Goal: Task Accomplishment & Management: Complete application form

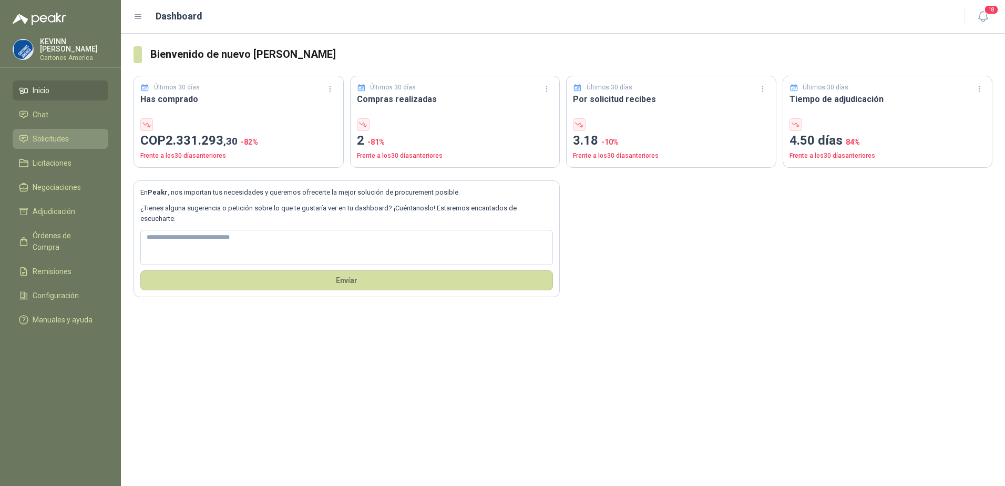
click at [47, 136] on span "Solicitudes" at bounding box center [51, 139] width 36 height 12
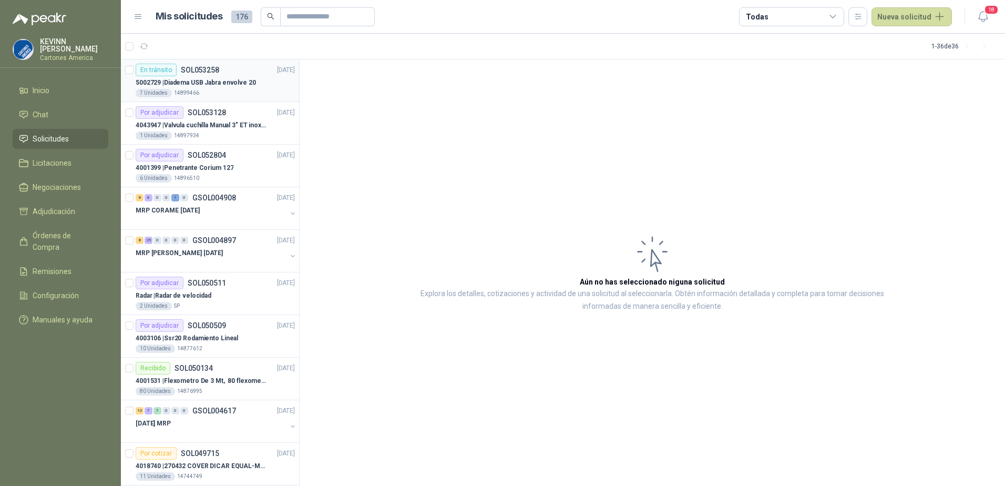
click at [210, 82] on p "5002729 | Diadema USB Jabra envolve 20" at bounding box center [196, 83] width 120 height 10
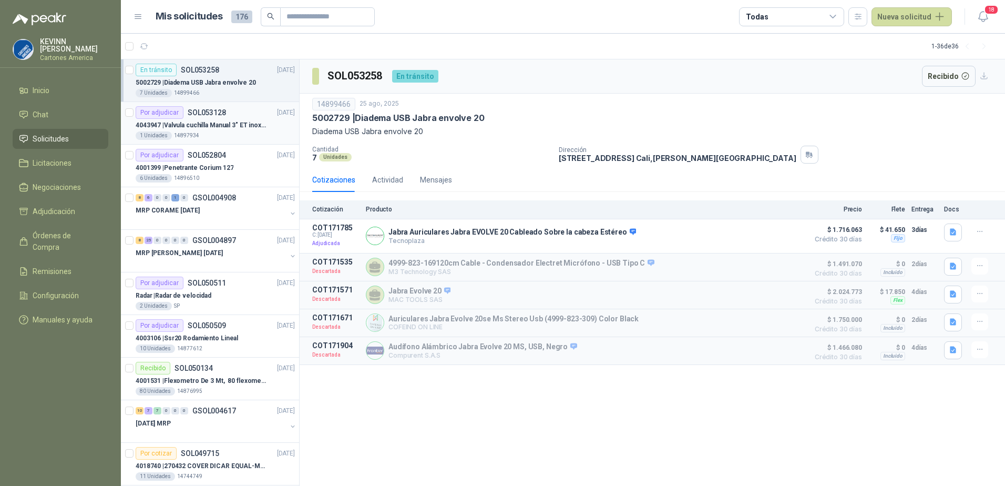
click at [207, 127] on p "4043947 | Valvula cuchilla Manual 3" ET inox T/LUG" at bounding box center [201, 125] width 131 height 10
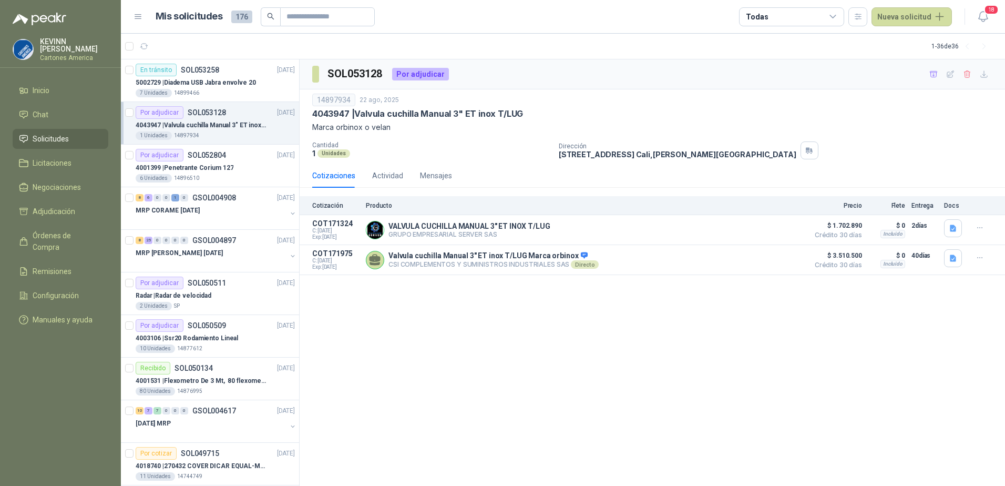
click at [229, 129] on p "4043947 | Valvula cuchilla Manual 3" ET inox T/LUG" at bounding box center [201, 125] width 131 height 10
click at [209, 73] on p "SOL053258" at bounding box center [200, 69] width 38 height 7
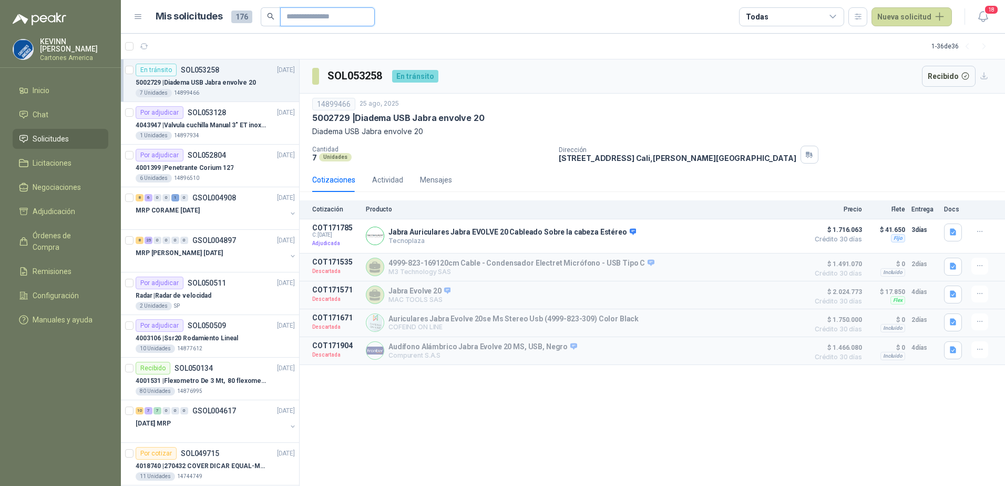
click at [331, 14] on input "text" at bounding box center [323, 17] width 74 height 18
paste input "********"
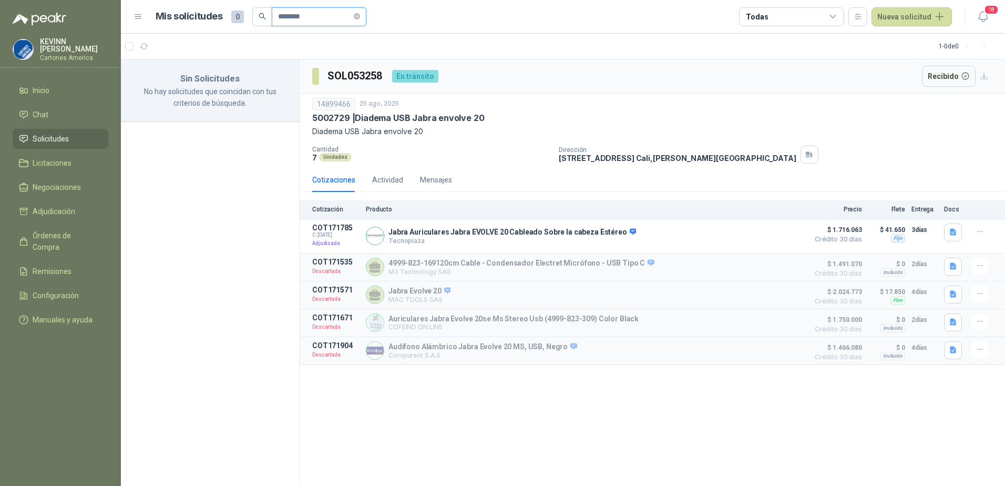
drag, startPoint x: 323, startPoint y: 15, endPoint x: 160, endPoint y: 29, distance: 163.5
click at [160, 29] on header "Mis solicitudes 0 ******** Todas Nueva solicitud 18" at bounding box center [563, 17] width 884 height 34
type input "********"
click at [73, 135] on li "Solicitudes" at bounding box center [60, 139] width 83 height 12
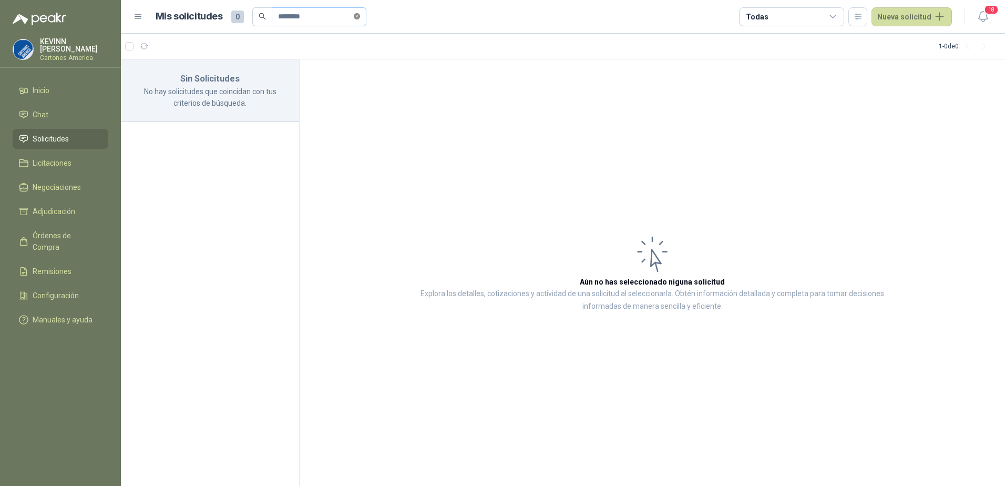
click at [360, 18] on icon "close-circle" at bounding box center [357, 16] width 6 height 6
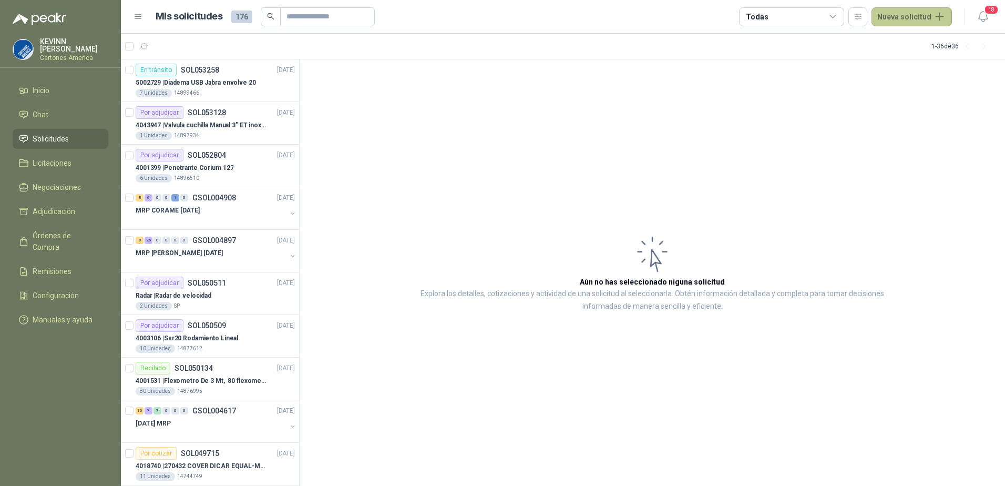
click at [908, 12] on button "Nueva solicitud" at bounding box center [911, 16] width 80 height 19
click at [903, 38] on link "Solicitud" at bounding box center [923, 42] width 89 height 18
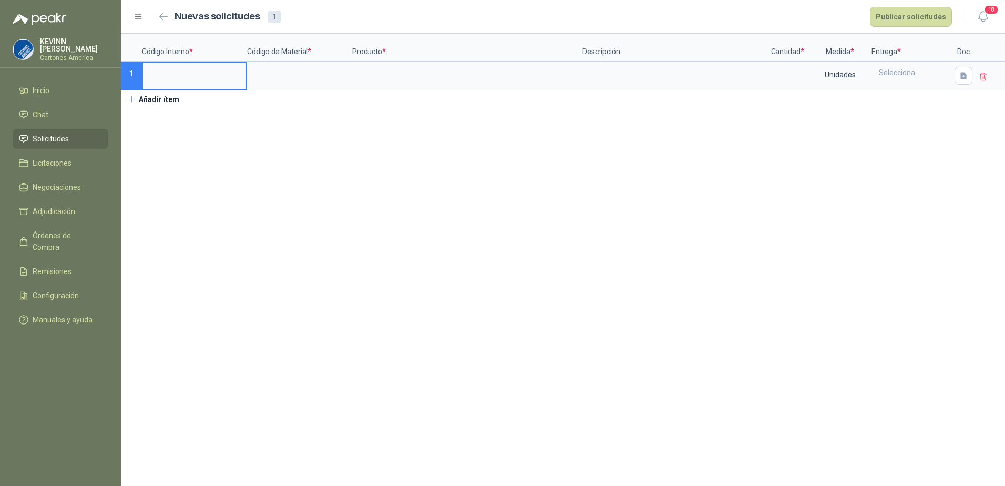
click at [163, 75] on input at bounding box center [194, 73] width 103 height 20
click at [286, 81] on input at bounding box center [299, 73] width 103 height 20
click at [271, 77] on input at bounding box center [299, 73] width 103 height 20
click at [370, 74] on input at bounding box center [467, 73] width 228 height 20
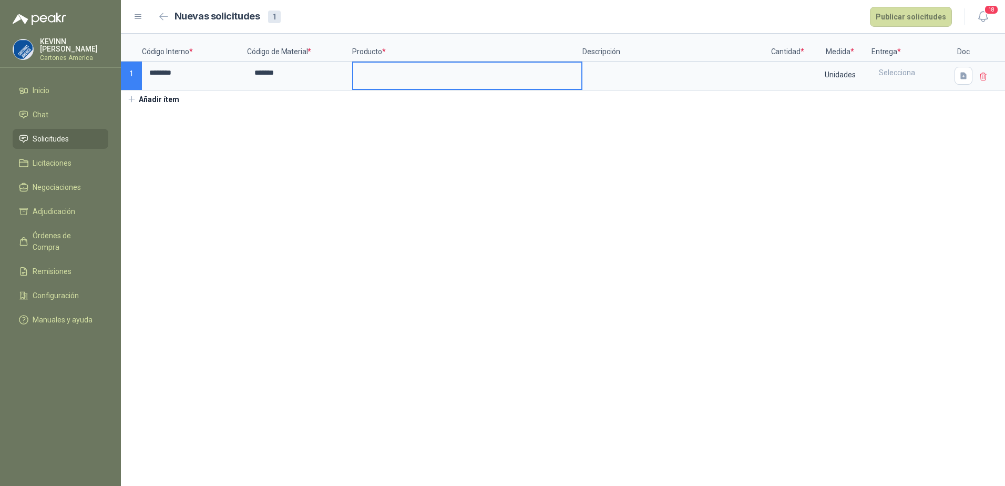
click at [396, 79] on input at bounding box center [467, 73] width 228 height 20
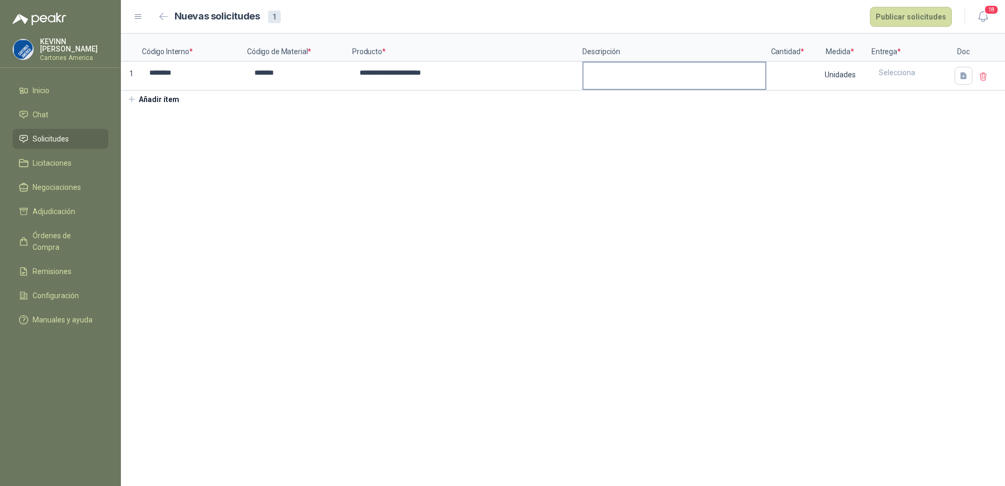
click at [622, 61] on div at bounding box center [674, 75] width 184 height 29
click at [616, 77] on textarea at bounding box center [674, 75] width 182 height 24
click at [793, 80] on input at bounding box center [787, 73] width 40 height 20
type input "**"
click at [851, 63] on div "Unidades" at bounding box center [839, 75] width 61 height 24
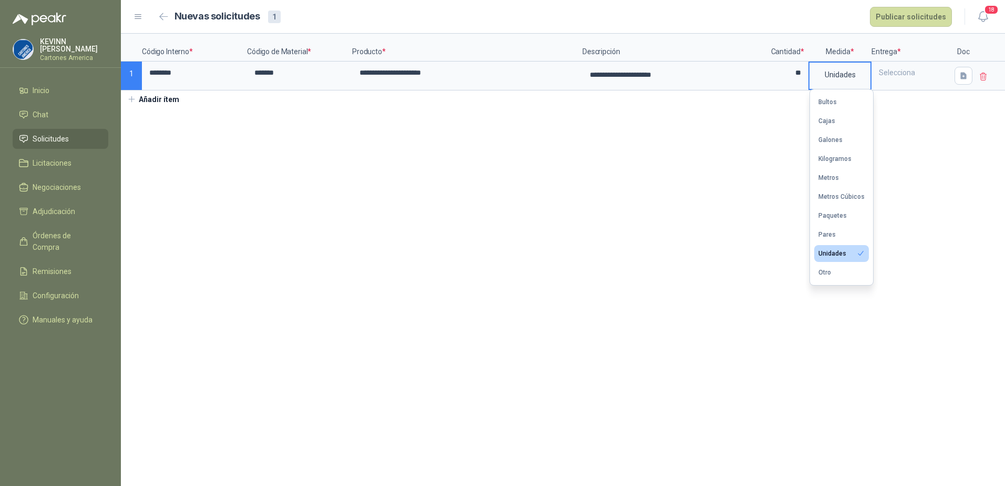
click at [844, 252] on div "Unidades" at bounding box center [832, 253] width 28 height 7
drag, startPoint x: 932, startPoint y: 112, endPoint x: 913, endPoint y: 68, distance: 47.8
click at [932, 109] on section "**********" at bounding box center [563, 260] width 884 height 452
click at [912, 67] on div "Selecciona" at bounding box center [910, 73] width 77 height 20
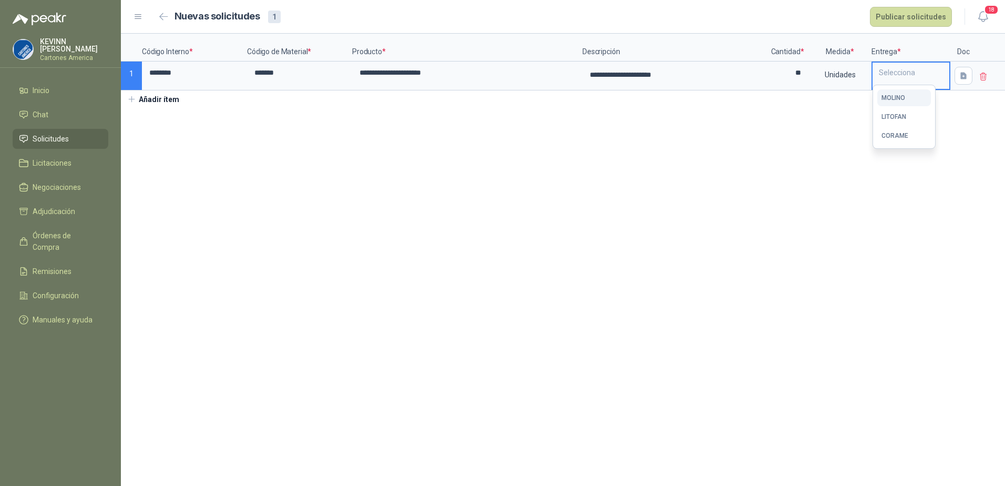
click at [896, 95] on div "MOLINO" at bounding box center [893, 97] width 24 height 7
click at [969, 76] on button "button" at bounding box center [963, 76] width 18 height 18
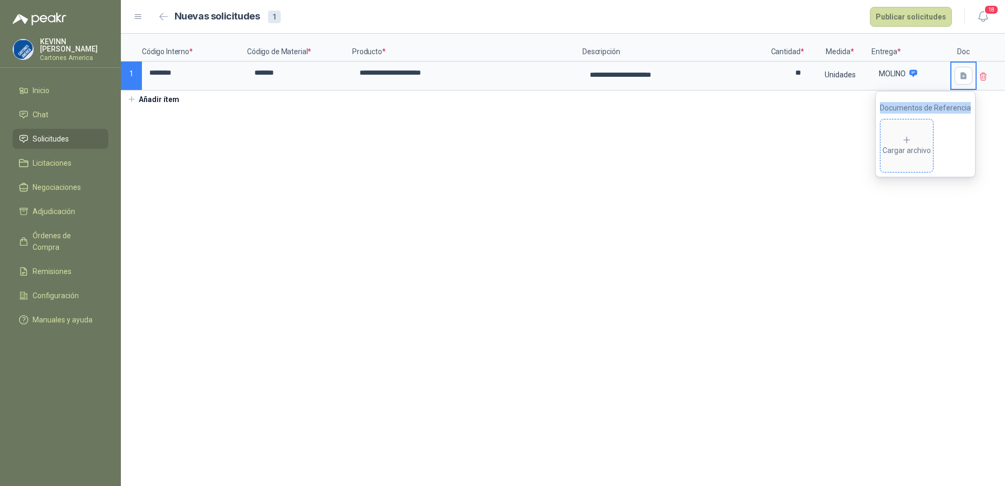
click at [890, 142] on span "Cargar archivo" at bounding box center [906, 145] width 53 height 53
click at [631, 204] on section "**********" at bounding box center [563, 260] width 884 height 452
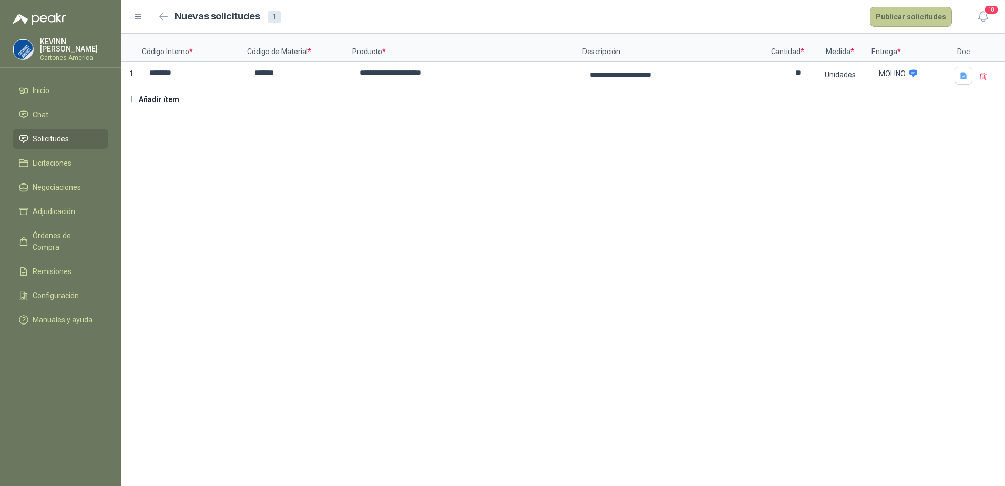
click at [922, 19] on button "Publicar solicitudes" at bounding box center [911, 17] width 82 height 20
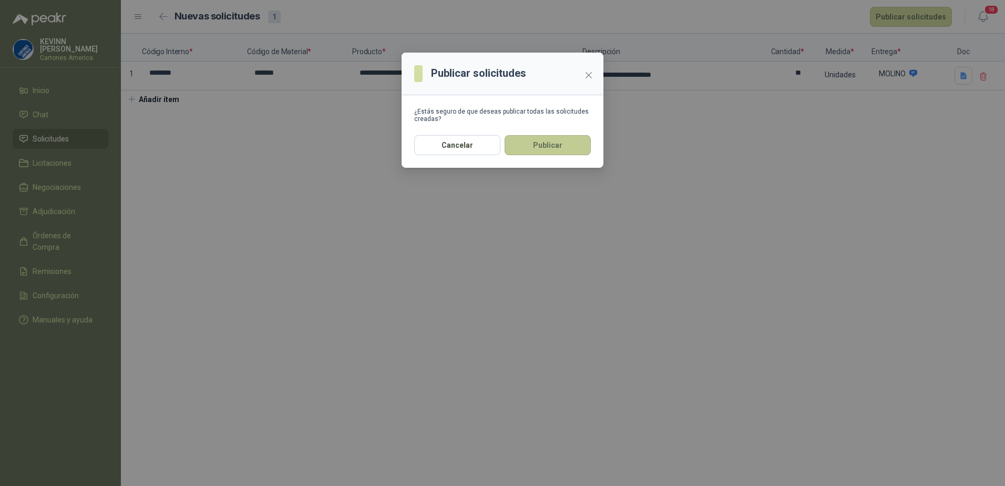
click at [562, 151] on button "Publicar" at bounding box center [547, 145] width 86 height 20
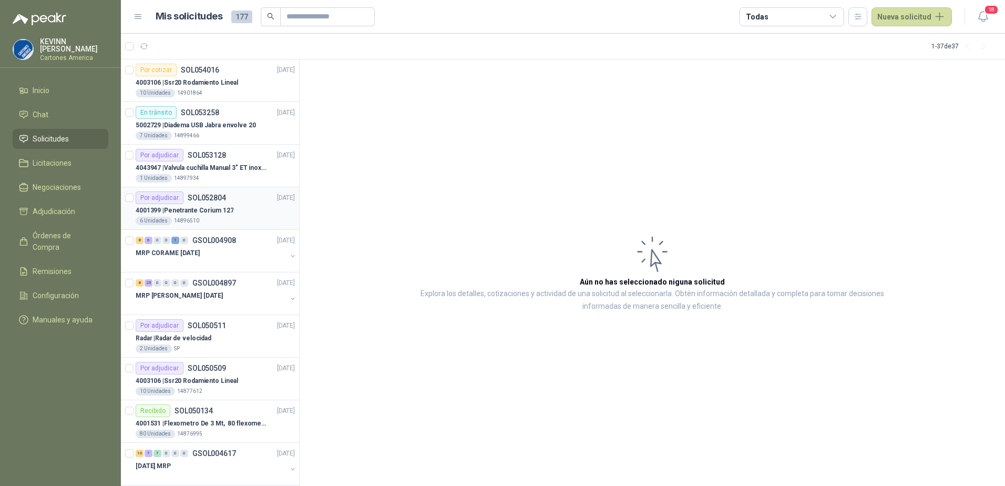
click at [198, 225] on article "Por adjudicar SOL052804 [DATE] 4001399 | Penetrante Corium 127 6 Unidades 14896…" at bounding box center [210, 208] width 178 height 43
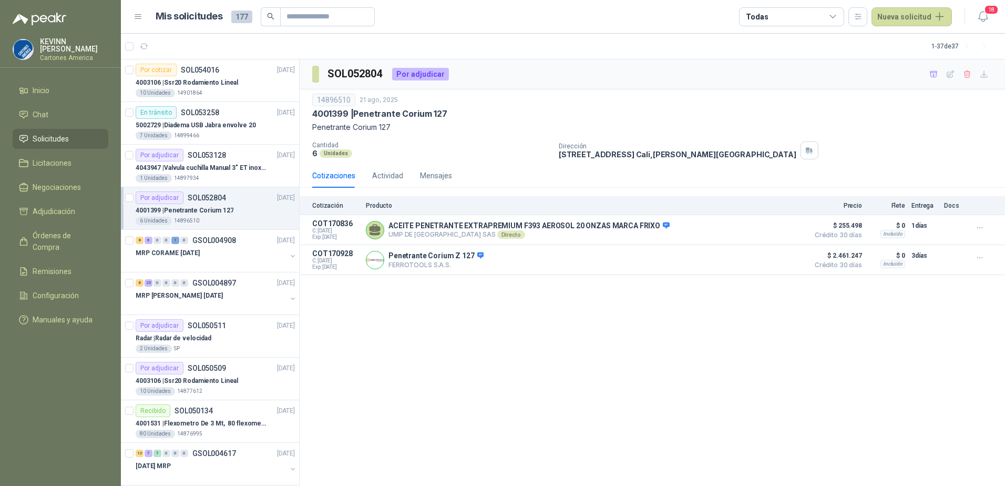
click at [69, 137] on li "Solicitudes" at bounding box center [60, 139] width 83 height 12
